Goal: Communication & Community: Answer question/provide support

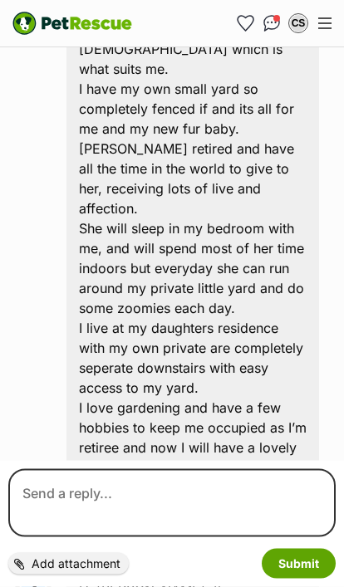
scroll to position [664, 0]
click at [340, 448] on div "Back to all conversations 💌 Conversation participant details CS CS [PERSON_NAME…" at bounding box center [172, 106] width 344 height 1403
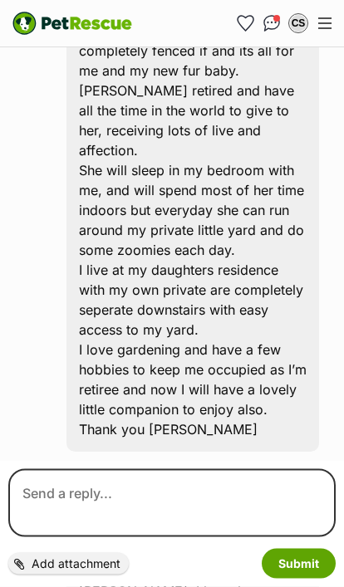
scroll to position [762, 0]
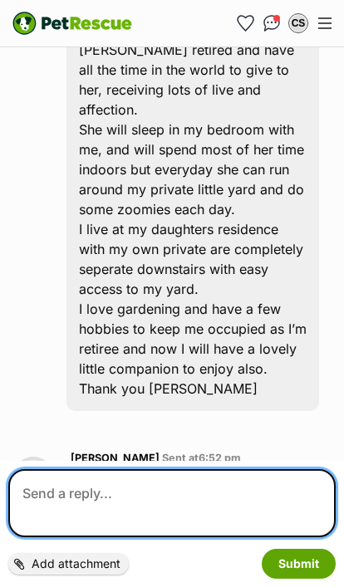
click at [104, 537] on textarea at bounding box center [171, 503] width 327 height 68
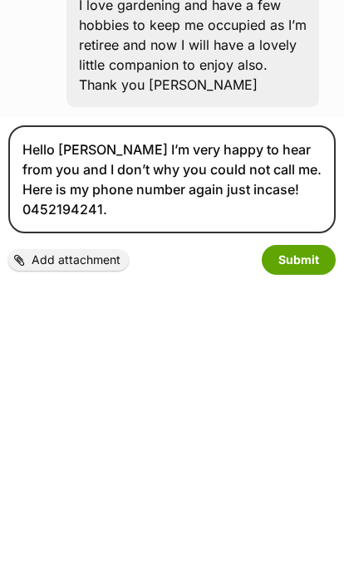
click at [146, 291] on section "Cherry, you're chatting to [PERSON_NAME] at Hearts for Animals Inc about adopti…" at bounding box center [171, 128] width 319 height 1163
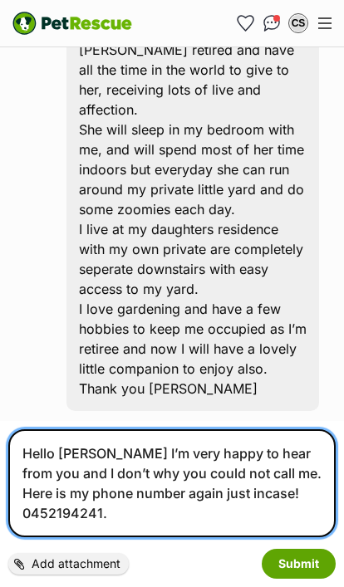
click at [146, 537] on textarea "Hello Glen I’m very happy to hear from you and I don’t why you could not call m…" at bounding box center [171, 483] width 327 height 108
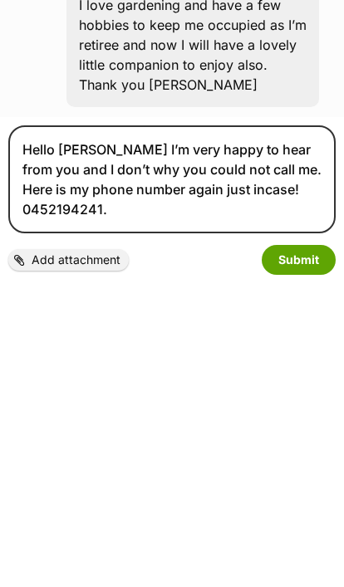
click at [135, 295] on section "Cherry, you're chatting to Glenn at Hearts for Animals Inc about adopting Madis…" at bounding box center [171, 128] width 319 height 1163
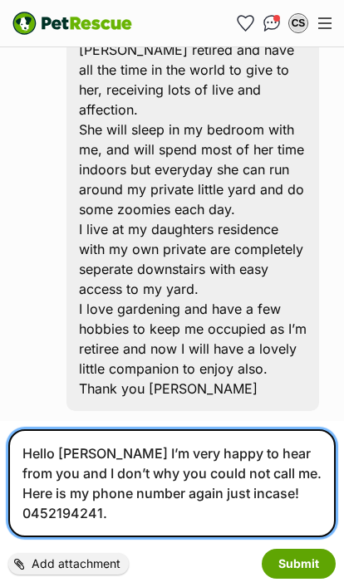
click at [256, 537] on textarea "Hello Glen I’m very happy to hear from you and I don’t why you could not call m…" at bounding box center [171, 483] width 327 height 108
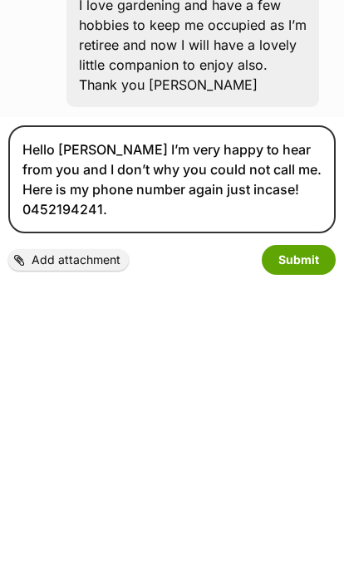
click at [251, 429] on div "Hello Glen I’m very happy to hear from you and I don’t why you could not call m…" at bounding box center [171, 503] width 327 height 149
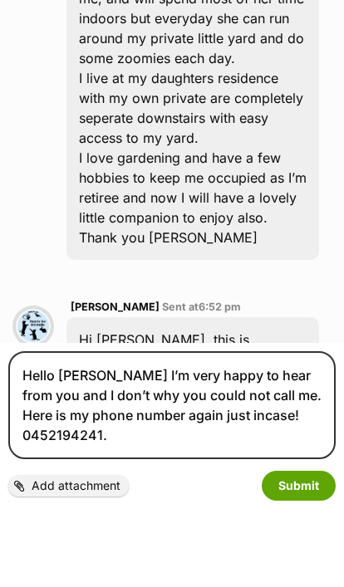
scroll to position [836, 0]
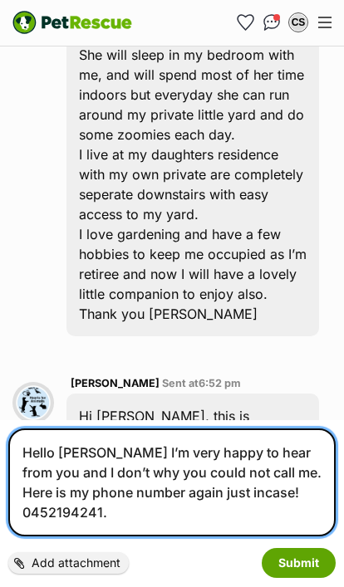
click at [319, 523] on textarea "Hello Glen I’m very happy to hear from you and I don’t why you could not call m…" at bounding box center [171, 483] width 327 height 108
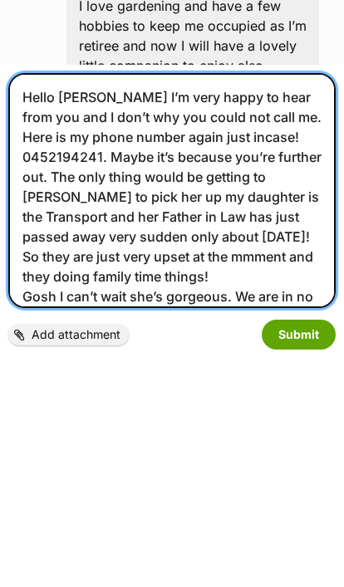
scroll to position [9, 0]
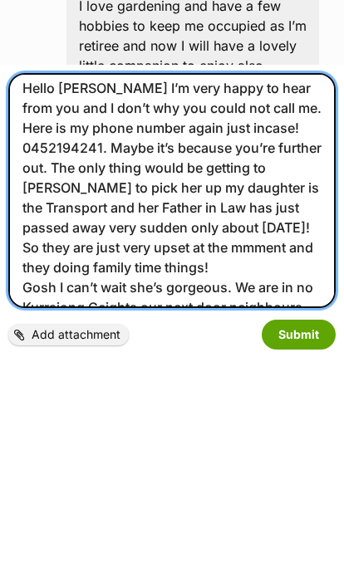
click at [120, 302] on textarea "Hello Glen I’m very happy to hear from you and I don’t why you could not call m…" at bounding box center [171, 419] width 327 height 235
click at [274, 302] on textarea "Hello Glen I’m very happy to hear from you and I don’t why you could not call m…" at bounding box center [171, 419] width 327 height 235
click at [117, 302] on textarea "Hello Glen I’m very happy to hear from you and I don’t why you could not call m…" at bounding box center [171, 419] width 327 height 235
click at [80, 305] on textarea "Hello Glen I’m very happy to hear from you and I don’t why you could not call m…" at bounding box center [171, 419] width 327 height 235
click at [91, 302] on textarea "Hello Glen I’m very happy to hear from you and I don’t why you could not call m…" at bounding box center [171, 419] width 327 height 235
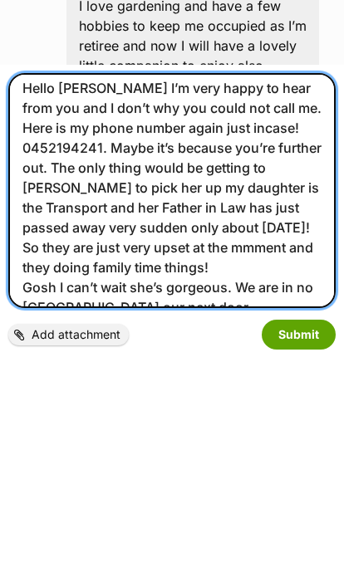
click at [226, 302] on textarea "Hello Glen I’m very happy to hear from you and I don’t why you could not call m…" at bounding box center [171, 419] width 327 height 235
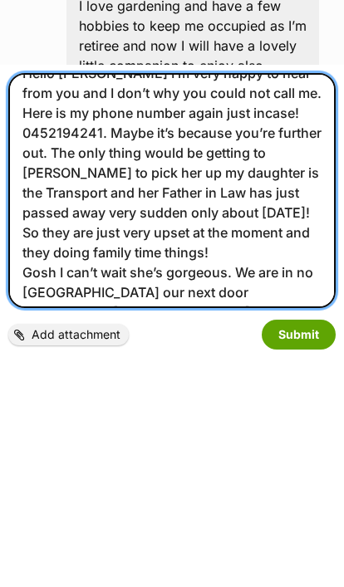
scroll to position [23, 0]
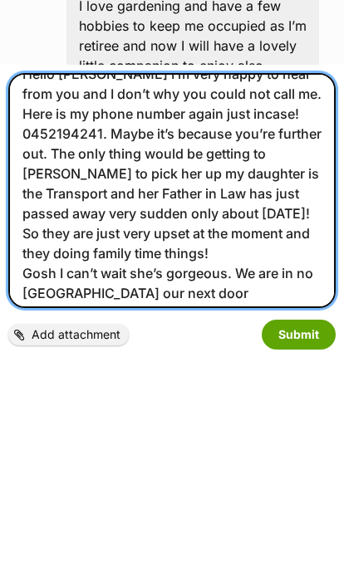
click at [172, 302] on textarea "Hello Glen I’m very happy to hear from you and I don’t why you could not call m…" at bounding box center [171, 419] width 327 height 235
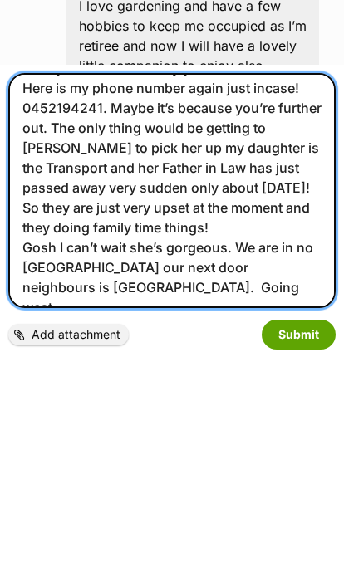
scroll to position [49, 0]
type textarea "Hello Glen I’m very happy to hear from you and I don’t why you could not call m…"
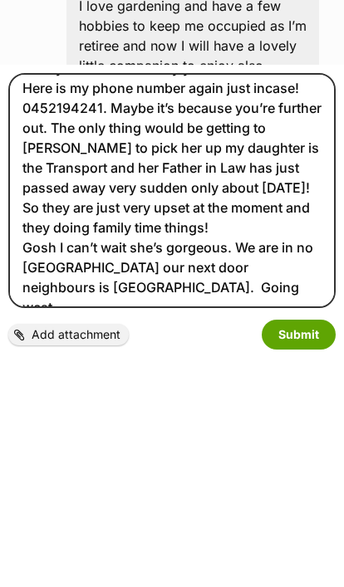
click at [310, 549] on button "Submit" at bounding box center [299, 564] width 74 height 30
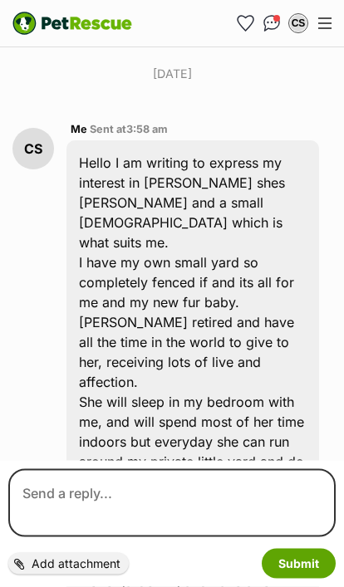
scroll to position [456, 0]
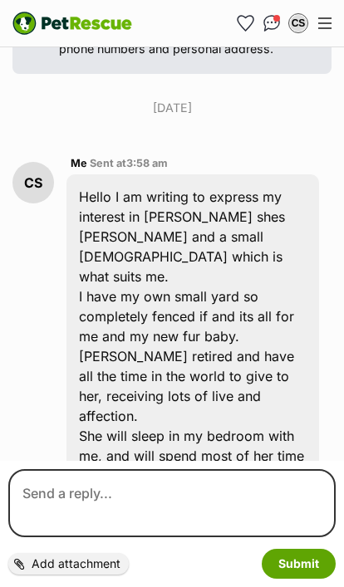
click at [296, 314] on div "Hello I am writing to express my interest in [PERSON_NAME] shes [PERSON_NAME] a…" at bounding box center [192, 445] width 252 height 543
click at [306, 247] on div "Hello I am writing to express my interest in [PERSON_NAME] shes [PERSON_NAME] a…" at bounding box center [192, 445] width 252 height 543
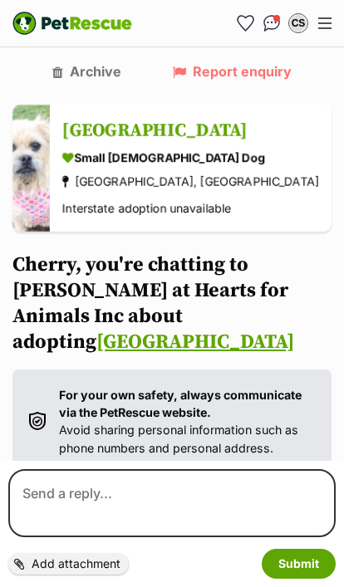
scroll to position [0, 0]
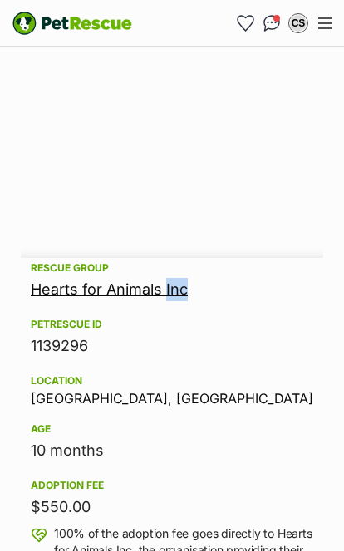
click at [311, 439] on div "10 months" at bounding box center [172, 450] width 282 height 23
